Goal: Check status

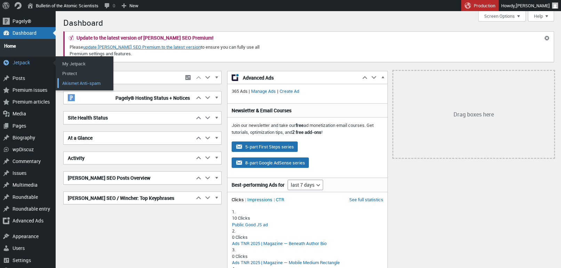
click at [67, 80] on link "Akismet Anti-spam" at bounding box center [85, 83] width 56 height 10
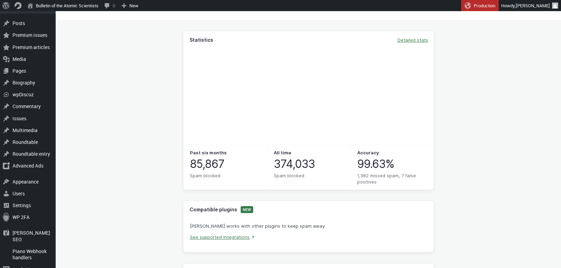
scroll to position [70, 0]
click at [418, 40] on link "Detailed stats" at bounding box center [413, 41] width 31 height 6
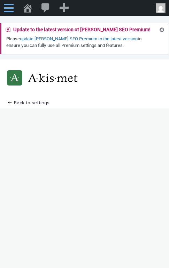
click at [9, 6] on span "Toolbar" at bounding box center [9, 8] width 18 height 16
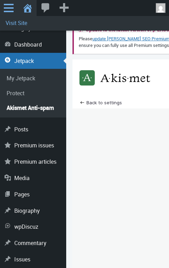
click at [26, 21] on link "Visit Site" at bounding box center [84, 23] width 169 height 15
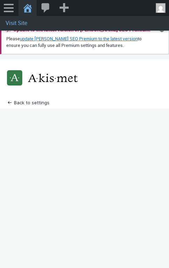
click at [22, 22] on link "Visit Site" at bounding box center [84, 23] width 169 height 15
